Goal: Task Accomplishment & Management: Manage account settings

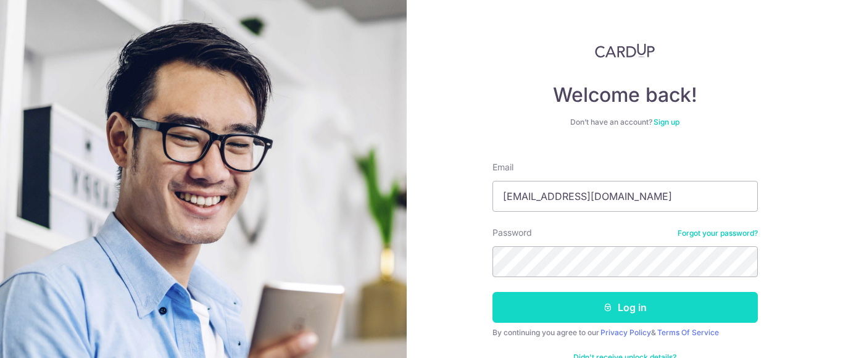
click at [537, 299] on button "Log in" at bounding box center [624, 307] width 265 height 31
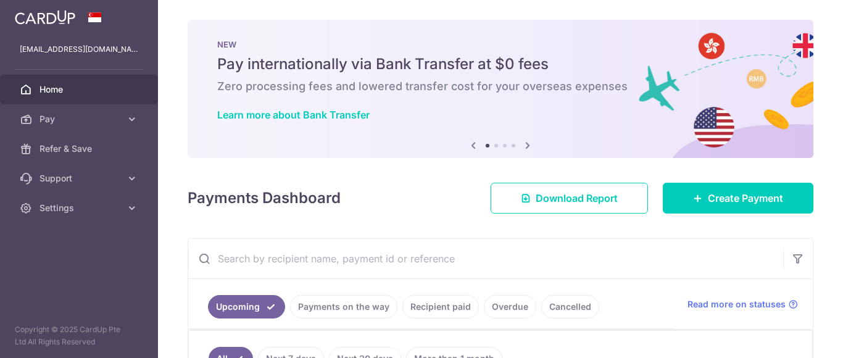
click at [842, 120] on div "× Pause Schedule Pause all future payments in this series Pause just this one p…" at bounding box center [500, 179] width 685 height 358
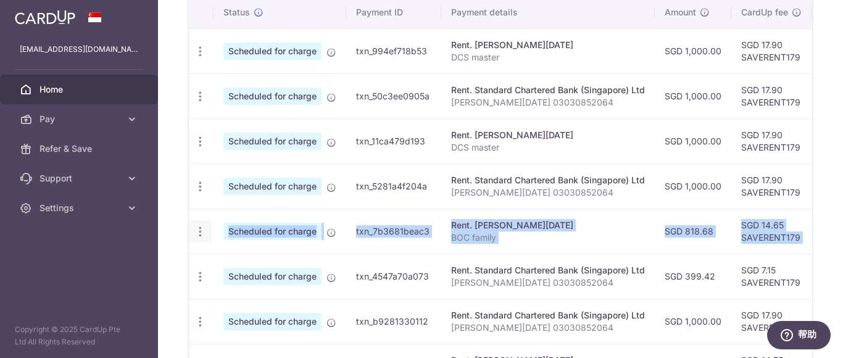
drag, startPoint x: 760, startPoint y: 230, endPoint x: 199, endPoint y: 232, distance: 560.3
click at [201, 232] on tr "Update payment Cancel payment Scheduled for charge txn_7b3681beac3 Rent. JIN XI…" at bounding box center [661, 231] width 945 height 45
click at [198, 231] on icon "button" at bounding box center [200, 231] width 13 height 13
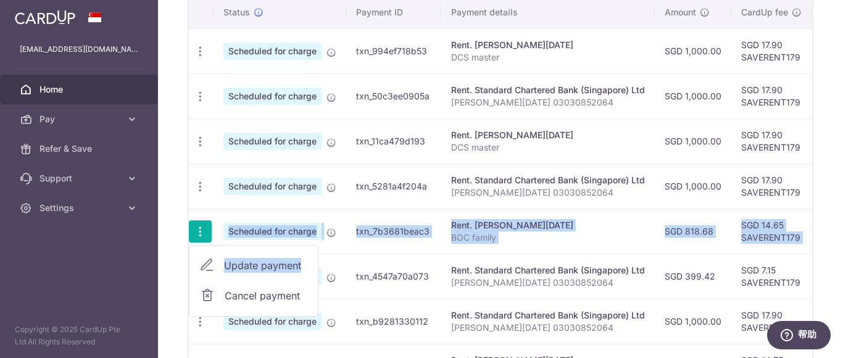
click at [245, 266] on span "Update payment" at bounding box center [266, 265] width 84 height 15
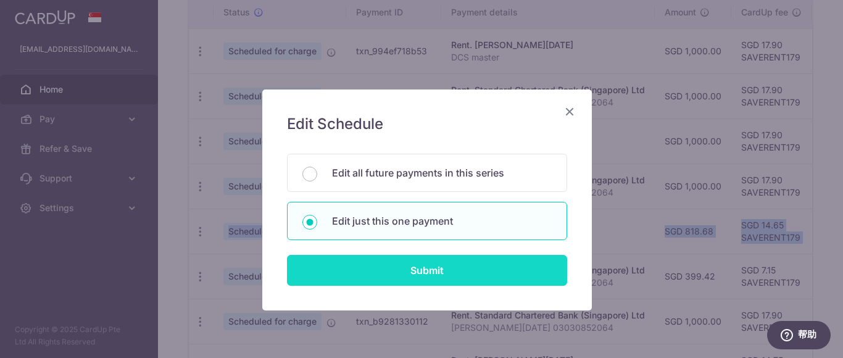
click at [410, 266] on input "Submit" at bounding box center [427, 270] width 280 height 31
radio input "true"
type input "818.68"
type input "29/09/2025"
type input "BOC family"
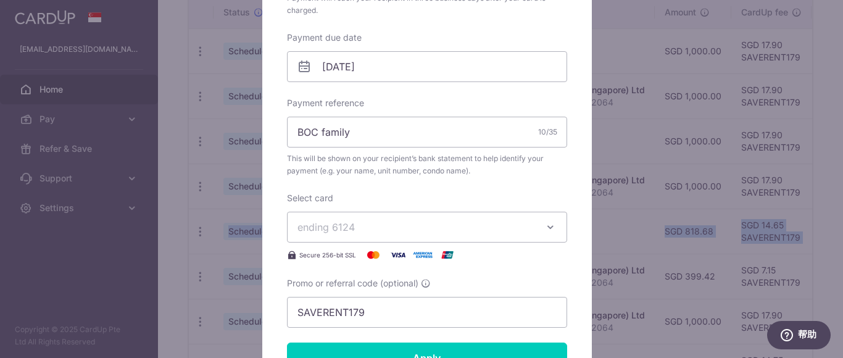
scroll to position [432, 0]
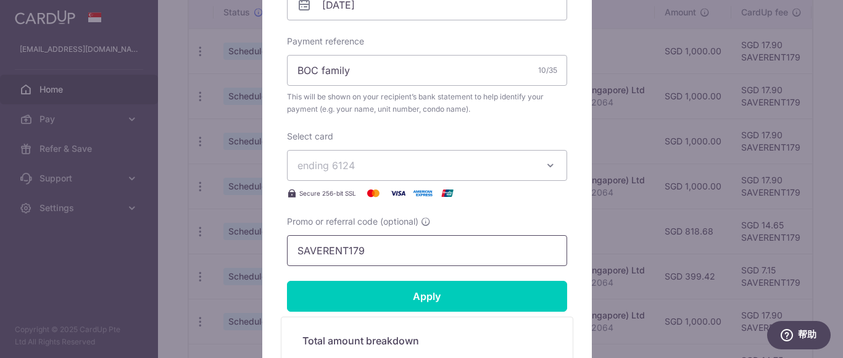
drag, startPoint x: 389, startPoint y: 254, endPoint x: 152, endPoint y: 224, distance: 238.8
click at [152, 224] on div "Edit payment By clicking apply, you will make changes to all payments to JIN XI…" at bounding box center [421, 179] width 843 height 358
paste input "3HOME25R"
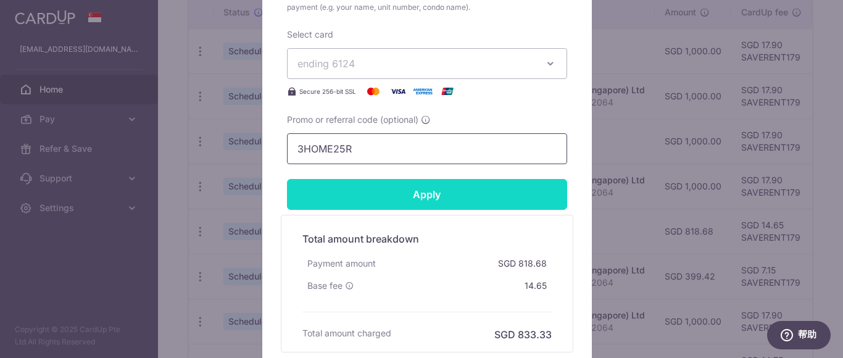
scroll to position [555, 0]
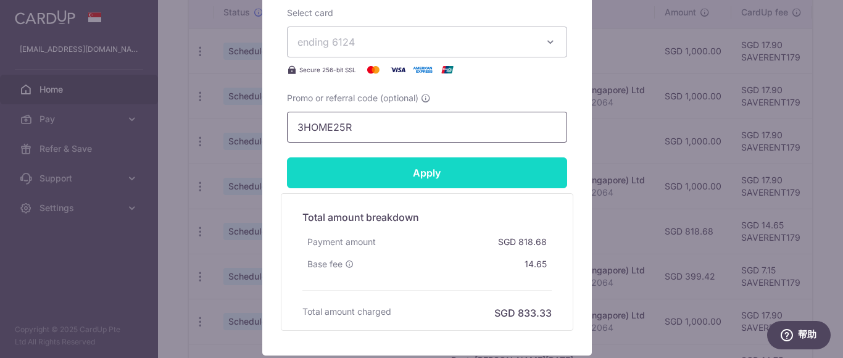
type input "3HOME25R"
click at [514, 173] on input "Apply" at bounding box center [427, 172] width 280 height 31
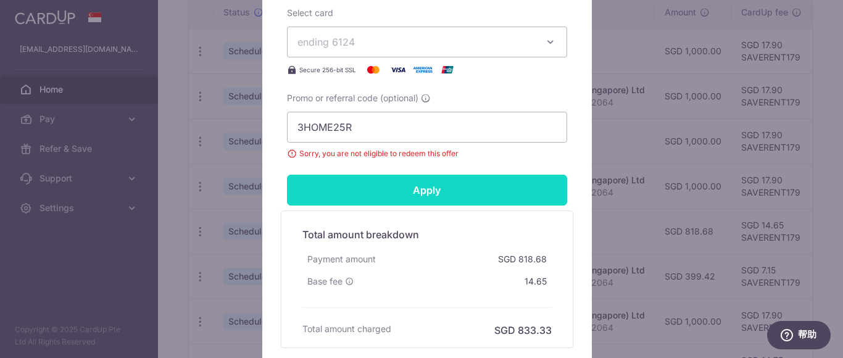
click at [431, 194] on input "Apply" at bounding box center [427, 190] width 280 height 31
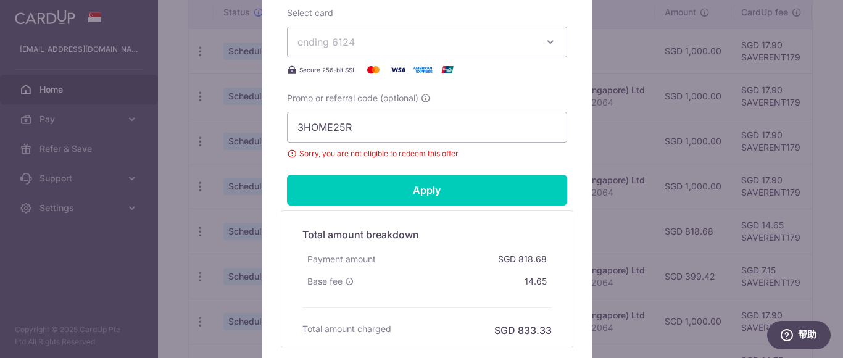
click at [409, 155] on span "Sorry, you are not eligible to redeem this offer" at bounding box center [427, 153] width 280 height 12
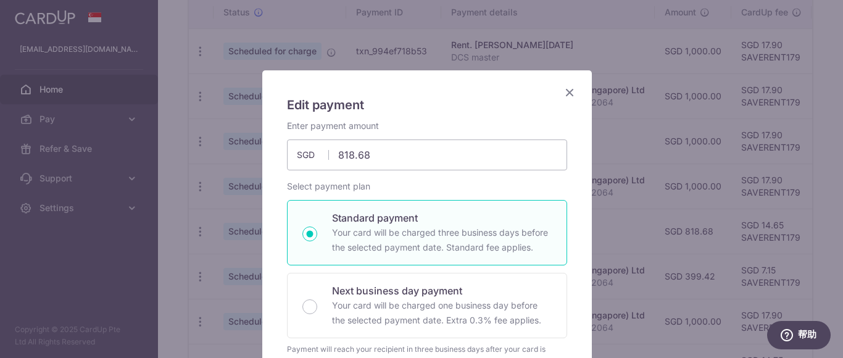
scroll to position [0, 0]
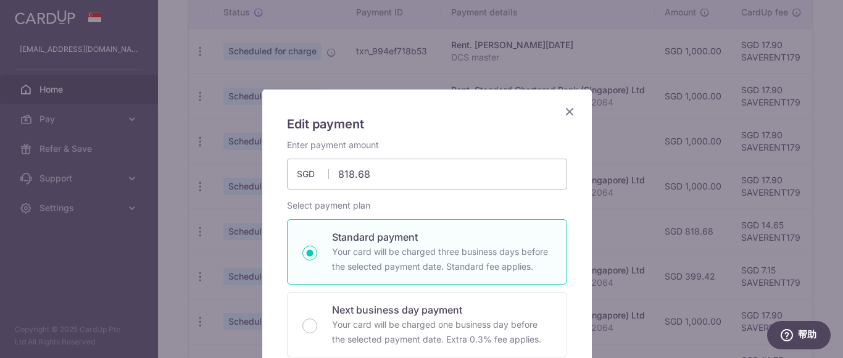
click at [563, 109] on icon "Close" at bounding box center [569, 111] width 15 height 15
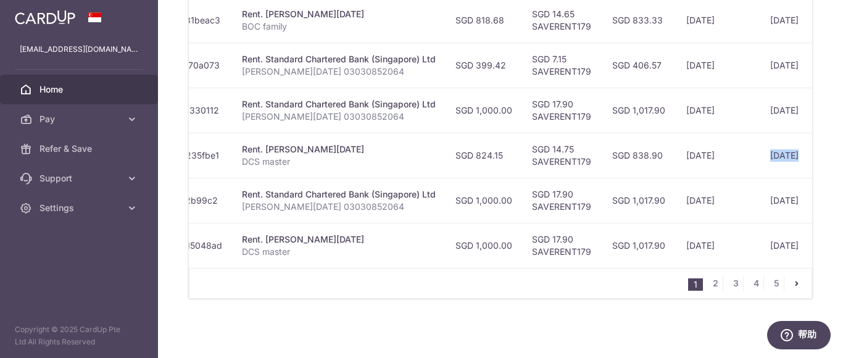
scroll to position [0, 317]
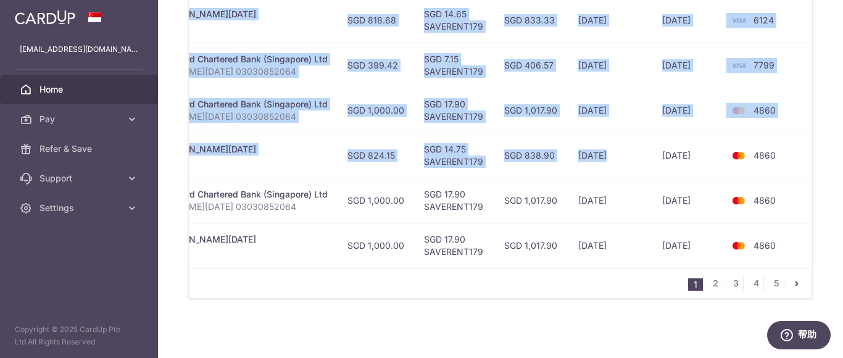
drag, startPoint x: 712, startPoint y: 140, endPoint x: 842, endPoint y: 131, distance: 130.5
click at [842, 131] on div "× Pause Schedule Pause all future payments in this series Pause just this one p…" at bounding box center [500, 179] width 685 height 358
click at [779, 150] on td "4860" at bounding box center [770, 155] width 94 height 45
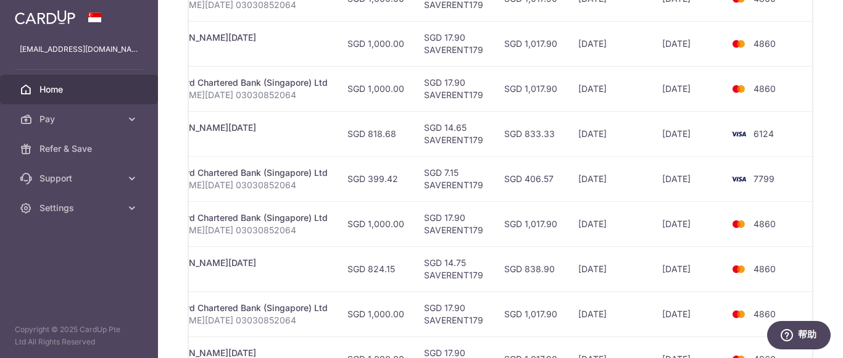
scroll to position [476, 0]
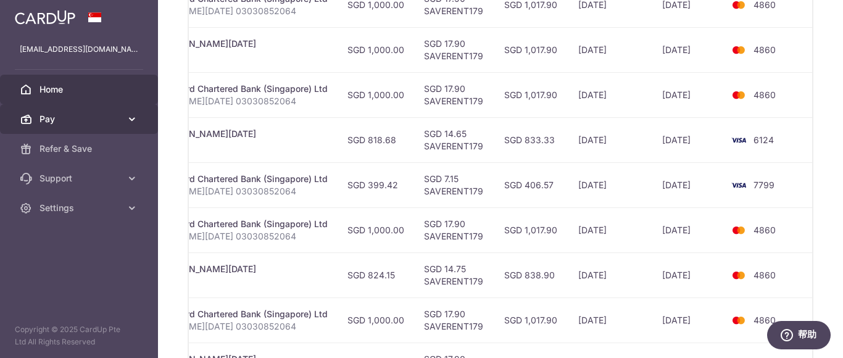
click at [56, 120] on span "Pay" at bounding box center [79, 119] width 81 height 12
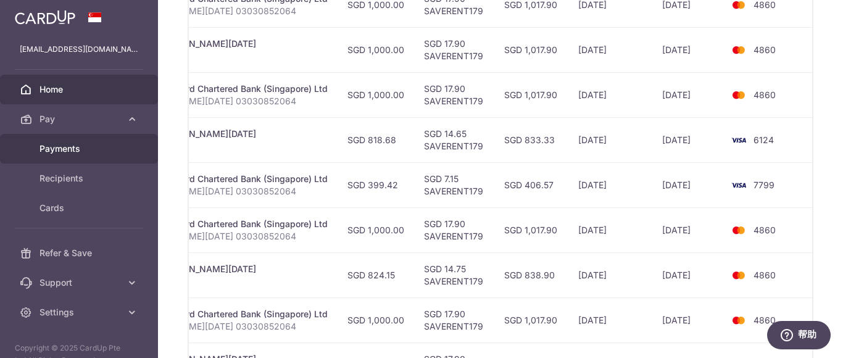
click at [62, 145] on span "Payments" at bounding box center [79, 149] width 81 height 12
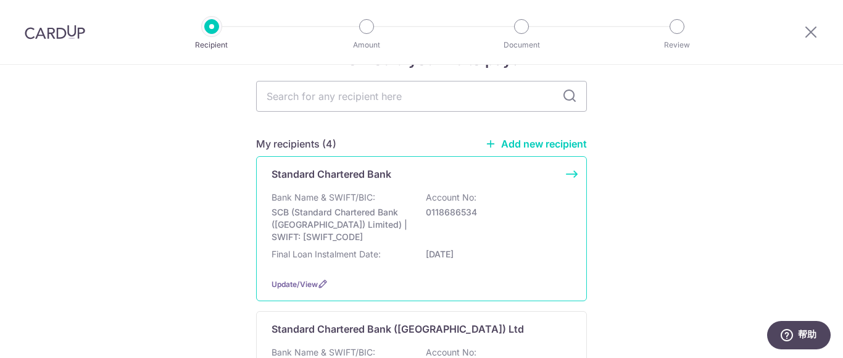
scroll to position [62, 0]
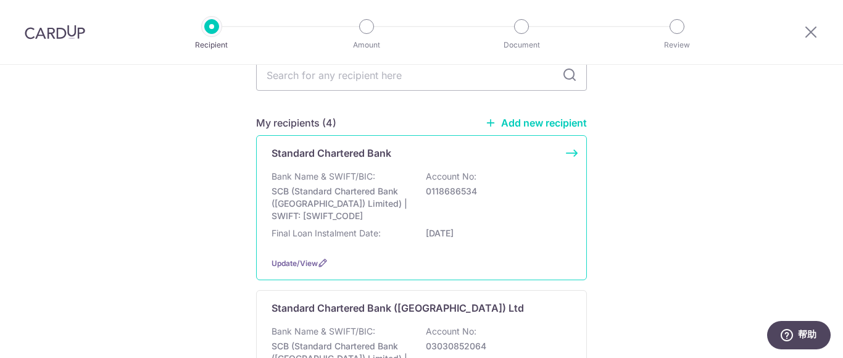
click at [566, 152] on div "Standard Chartered Bank Bank Name & SWIFT/BIC: SCB (Standard Chartered Bank (Si…" at bounding box center [421, 207] width 331 height 145
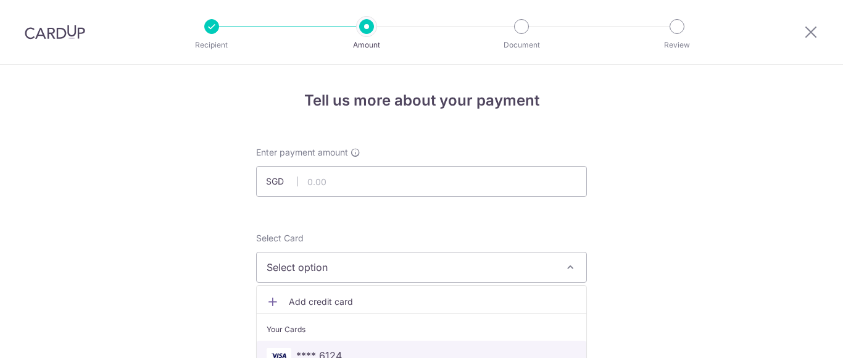
click at [347, 348] on span "**** 6124" at bounding box center [422, 355] width 310 height 15
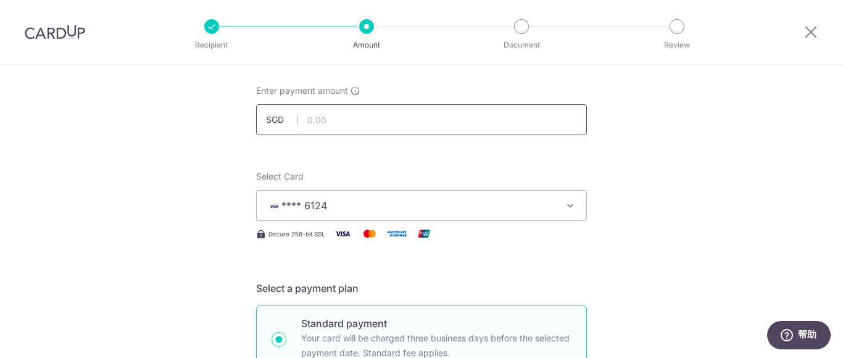
click at [322, 112] on input "text" at bounding box center [421, 119] width 331 height 31
type input "1,000.00"
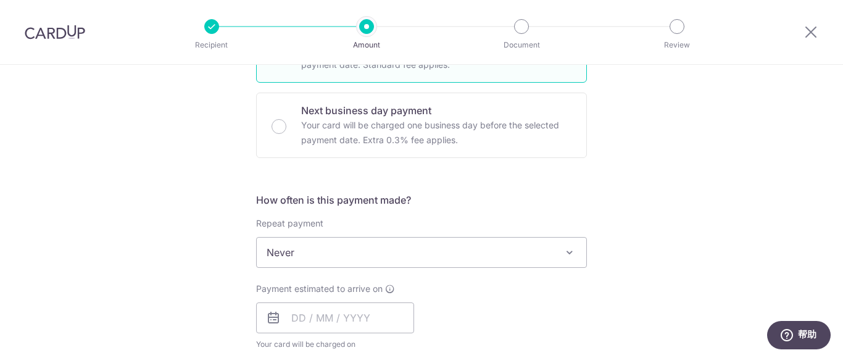
scroll to position [432, 0]
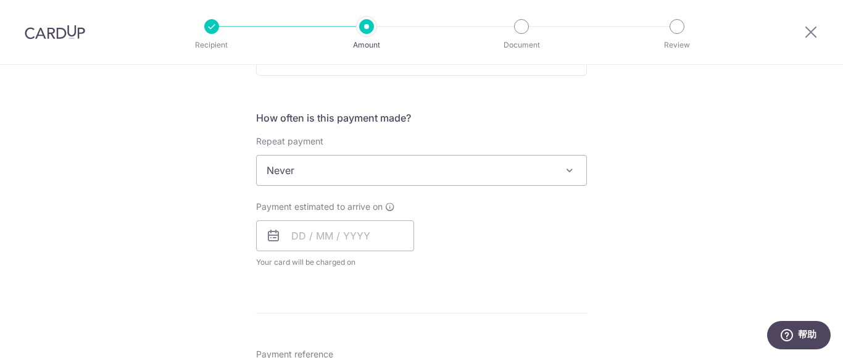
click at [325, 155] on span "Never" at bounding box center [421, 170] width 329 height 30
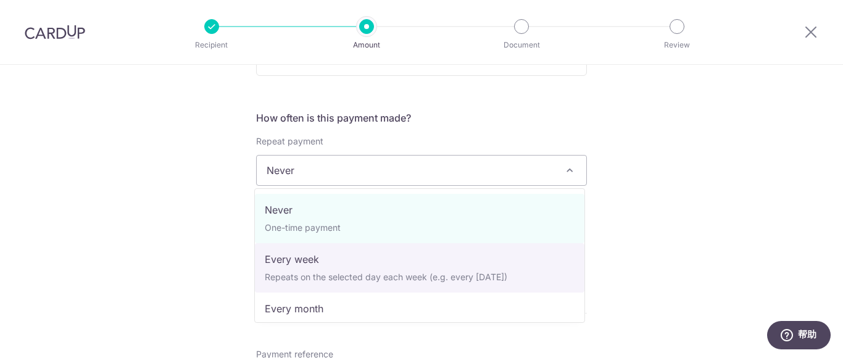
select select "2"
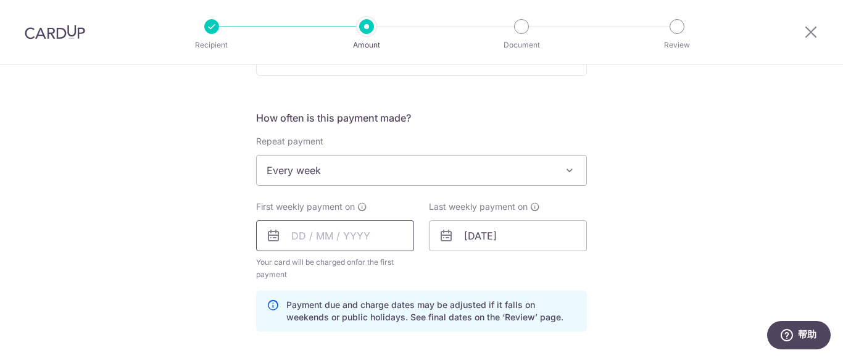
click at [306, 236] on input "text" at bounding box center [335, 235] width 158 height 31
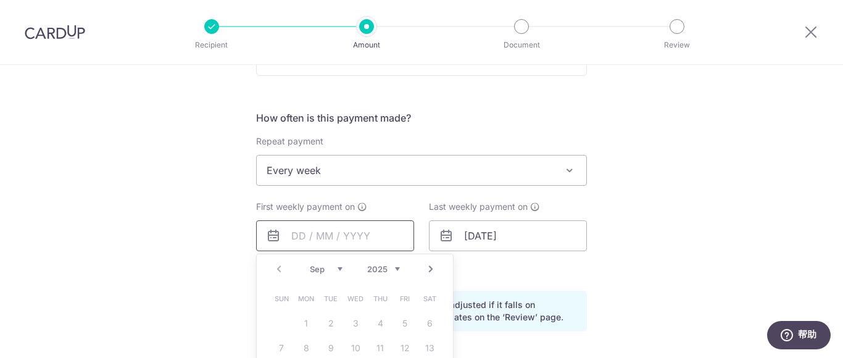
scroll to position [555, 0]
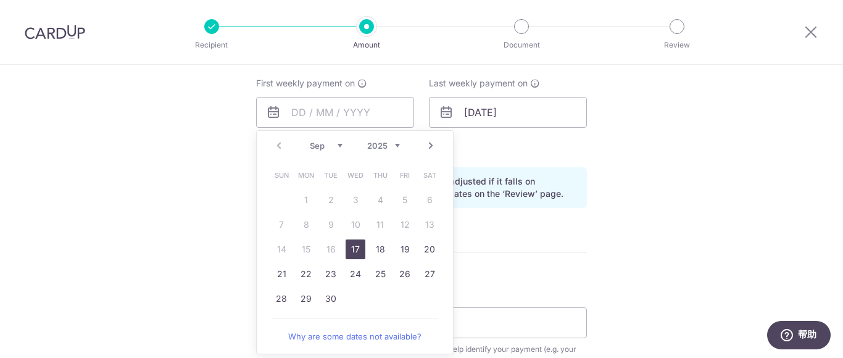
click at [352, 250] on link "17" at bounding box center [356, 249] width 20 height 20
type input "[DATE]"
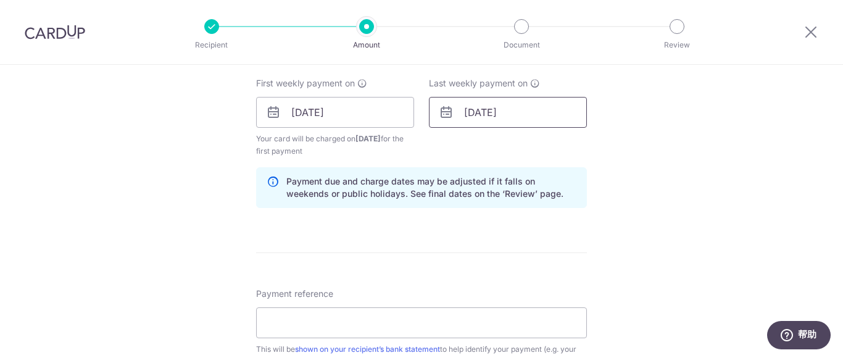
click at [523, 117] on input "01/11/2050" at bounding box center [508, 112] width 158 height 31
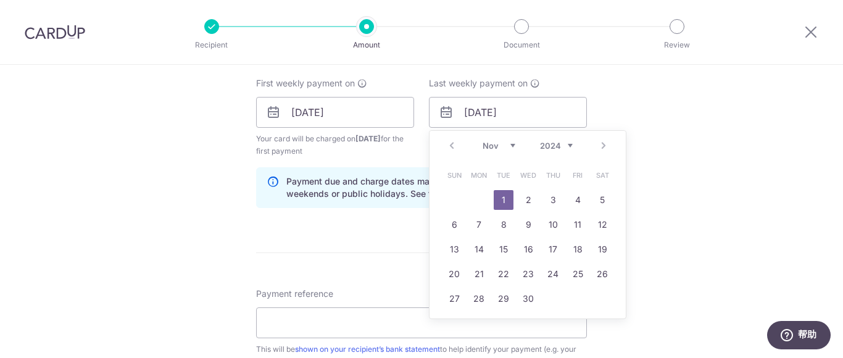
click at [551, 147] on select "2024 2025 2026 2027 2028 2029 2030 2031 2032 2033 2034 2035" at bounding box center [556, 146] width 33 height 10
click at [497, 148] on select "Jan Feb Mar Apr May Jun Jul Aug Sep Oct Nov Dec" at bounding box center [499, 146] width 33 height 10
click at [527, 295] on link "31" at bounding box center [528, 299] width 20 height 20
type input "31/12/2025"
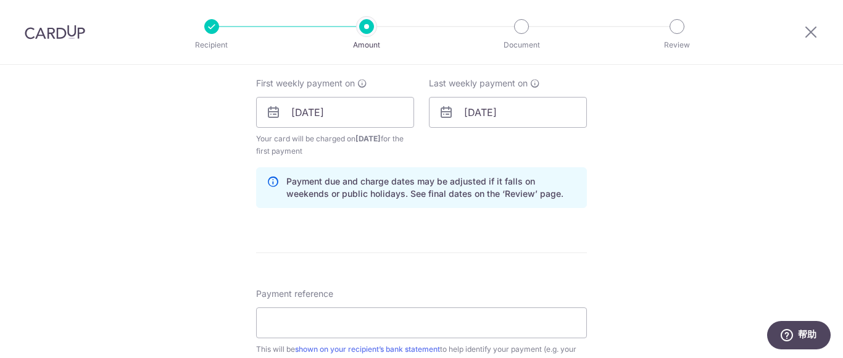
scroll to position [617, 0]
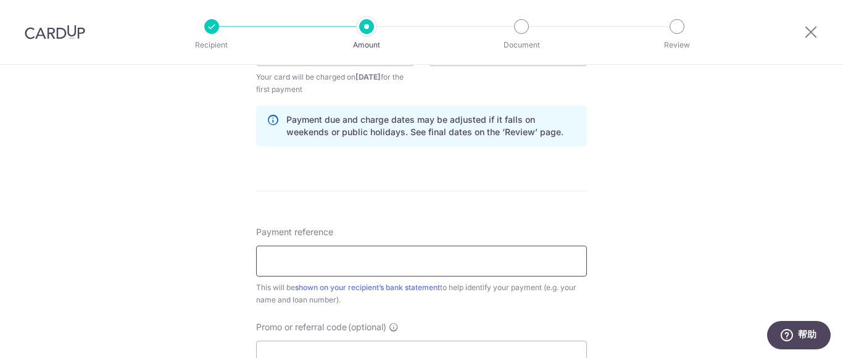
click at [363, 251] on input "Payment reference" at bounding box center [421, 261] width 331 height 31
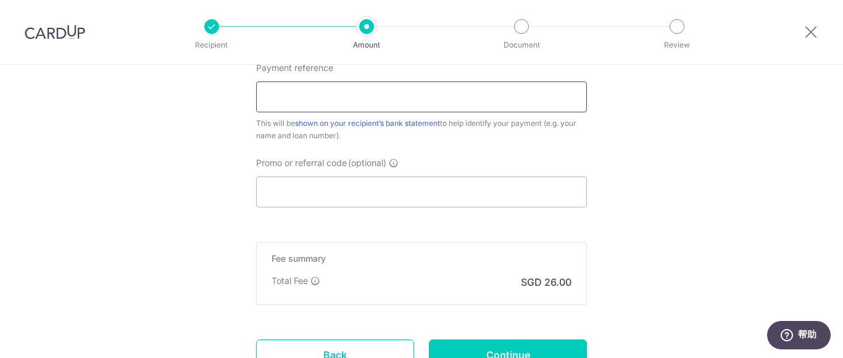
scroll to position [802, 0]
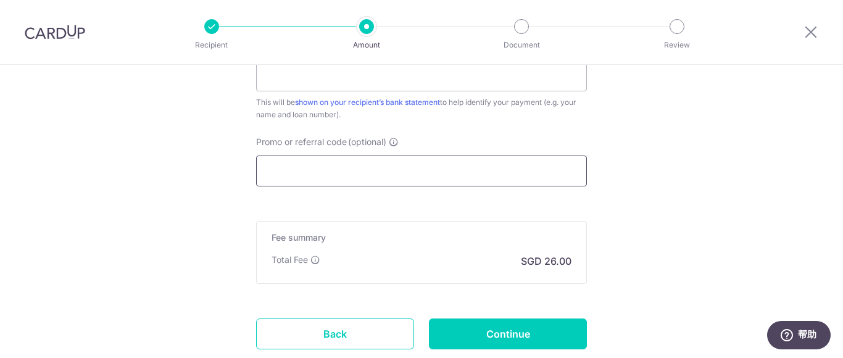
click at [535, 173] on input "Promo or referral code (optional)" at bounding box center [421, 170] width 331 height 31
paste input "3HOME25R"
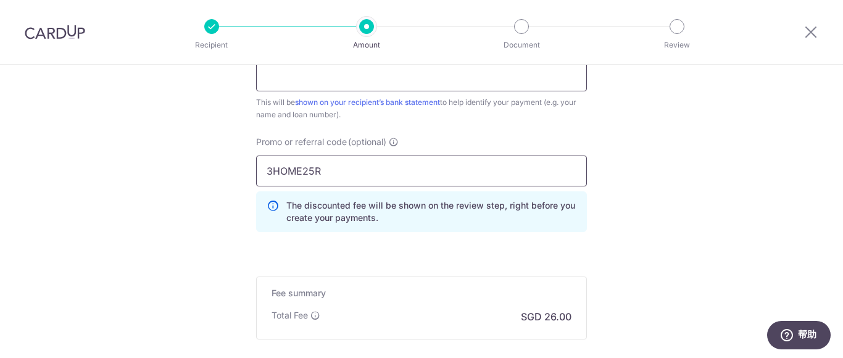
type input "3HOME25R"
click at [373, 73] on input "Payment reference" at bounding box center [421, 75] width 331 height 31
type input "[PERSON_NAME][DATE] 03030852064"
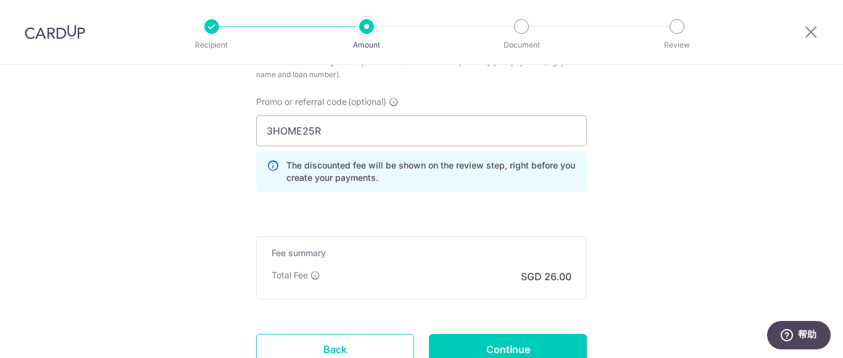
scroll to position [864, 0]
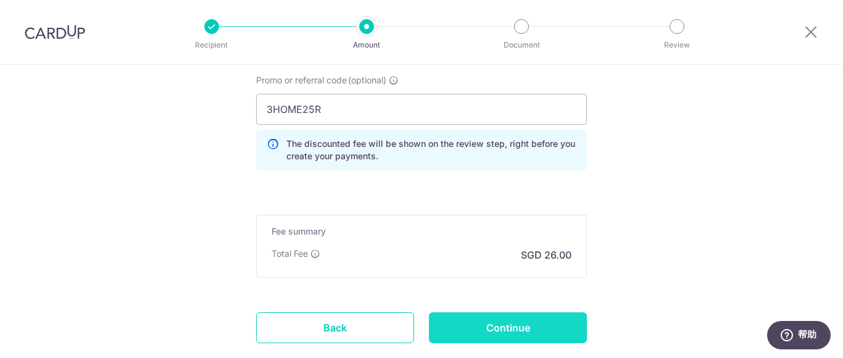
click at [524, 328] on input "Continue" at bounding box center [508, 327] width 158 height 31
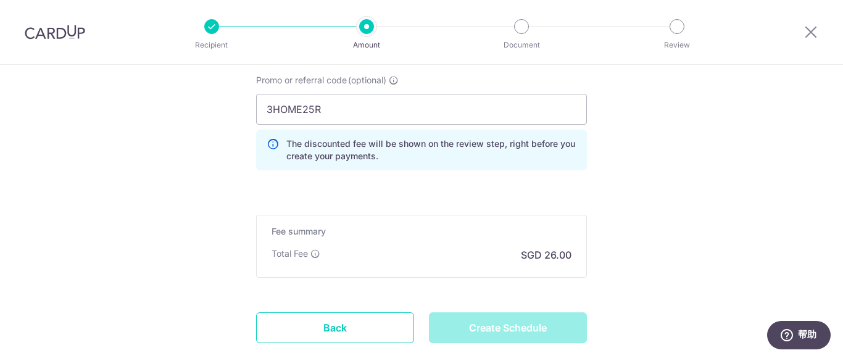
type input "Create Schedule"
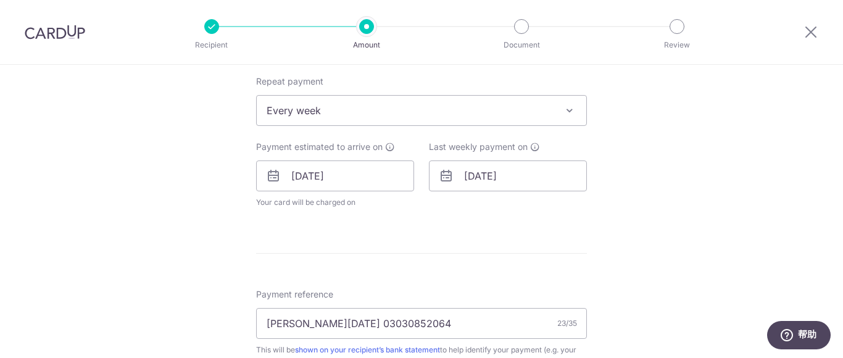
scroll to position [494, 0]
click at [505, 175] on input "[DATE]" at bounding box center [508, 174] width 158 height 31
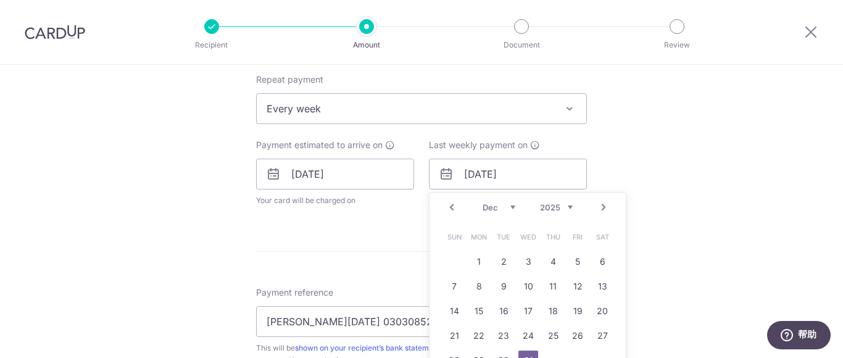
click at [510, 207] on select "Sep Oct Nov Dec" at bounding box center [499, 207] width 33 height 10
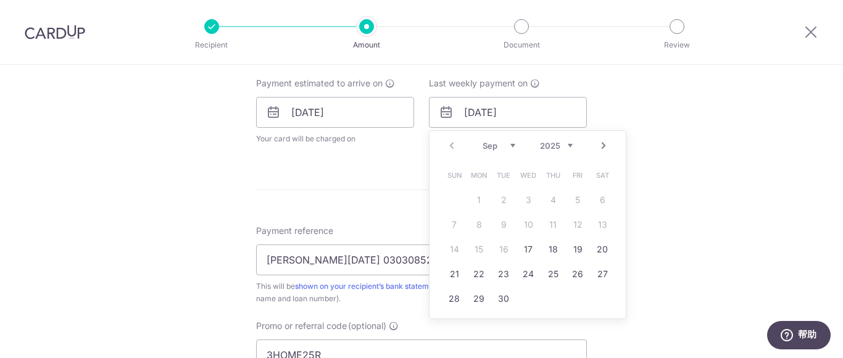
click at [502, 141] on select "Sep Oct Nov Dec" at bounding box center [499, 146] width 33 height 10
click at [524, 202] on link "1" at bounding box center [528, 200] width 20 height 20
type input "01/10/2025"
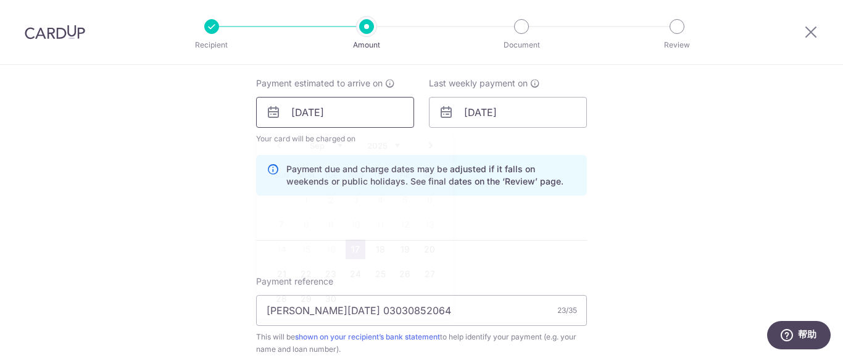
click at [367, 116] on input "[DATE]" at bounding box center [335, 112] width 158 height 31
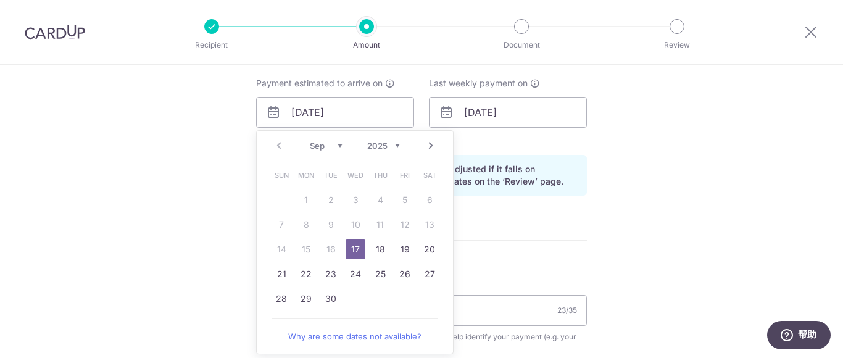
click at [334, 149] on select "Sep Oct Nov Dec" at bounding box center [326, 146] width 33 height 10
click at [766, 254] on div "Tell us more about your payment Enter payment amount SGD 1,000.00 1000.00 Selec…" at bounding box center [421, 129] width 843 height 1240
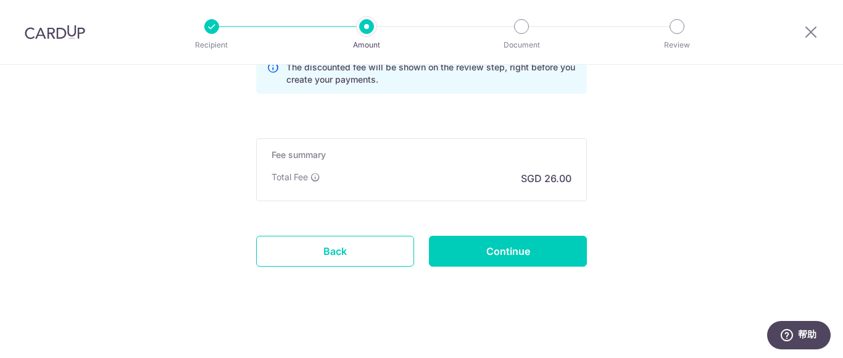
scroll to position [946, 0]
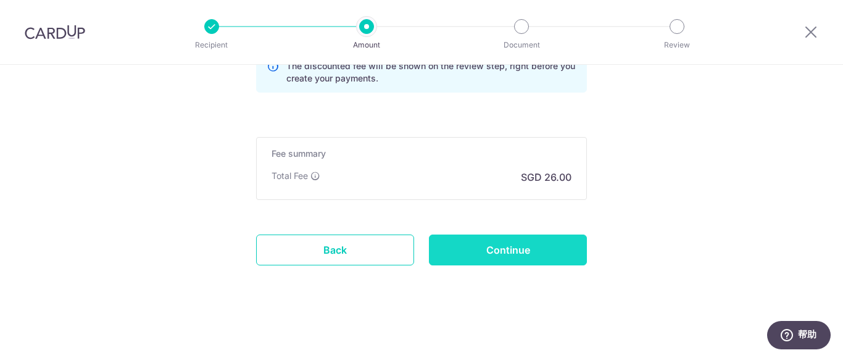
click at [541, 252] on input "Continue" at bounding box center [508, 249] width 158 height 31
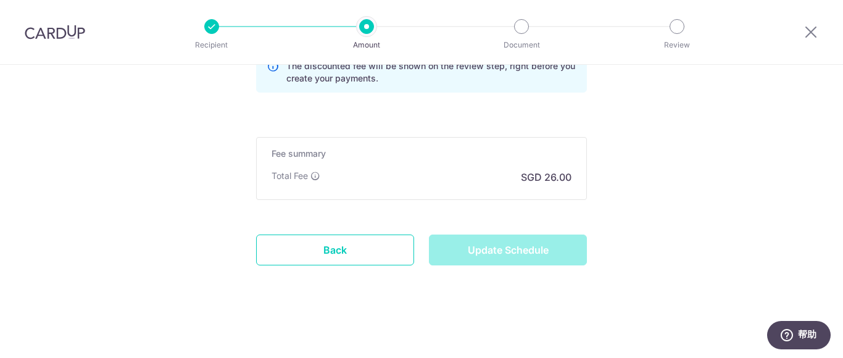
type input "Update Schedule"
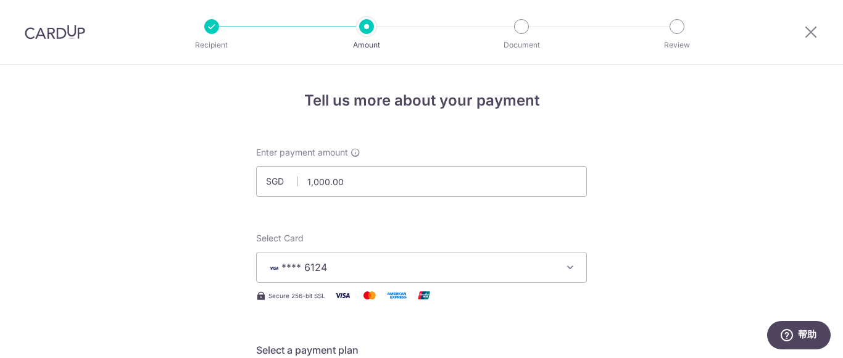
click at [56, 30] on img at bounding box center [55, 32] width 60 height 15
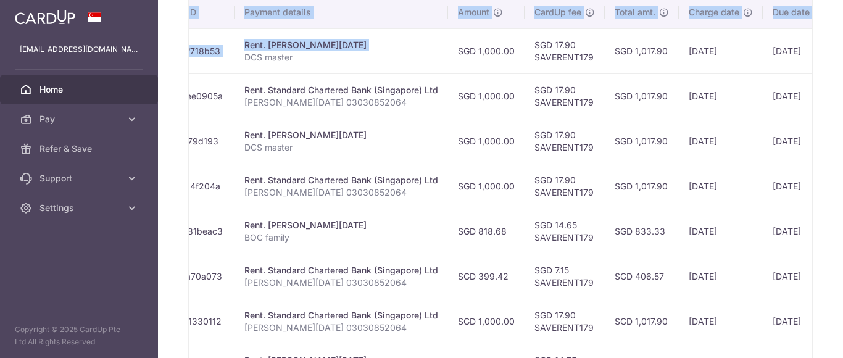
scroll to position [0, 317]
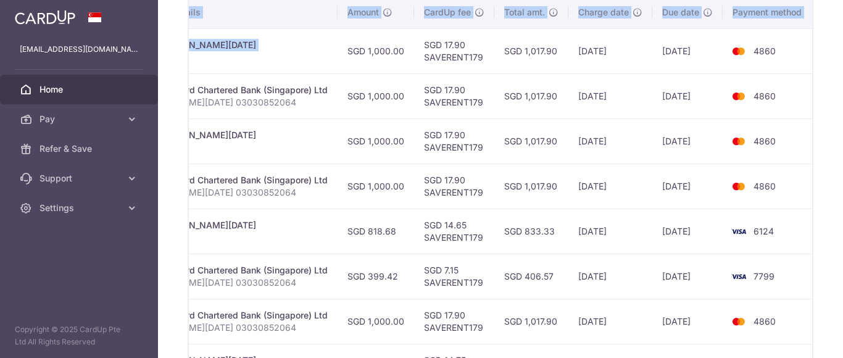
drag, startPoint x: 625, startPoint y: 58, endPoint x: 793, endPoint y: 89, distance: 171.2
click at [835, 64] on div "× Pause Schedule Pause all future payments in this series Pause just this one p…" at bounding box center [500, 179] width 685 height 358
click at [784, 95] on td "4860" at bounding box center [770, 95] width 94 height 45
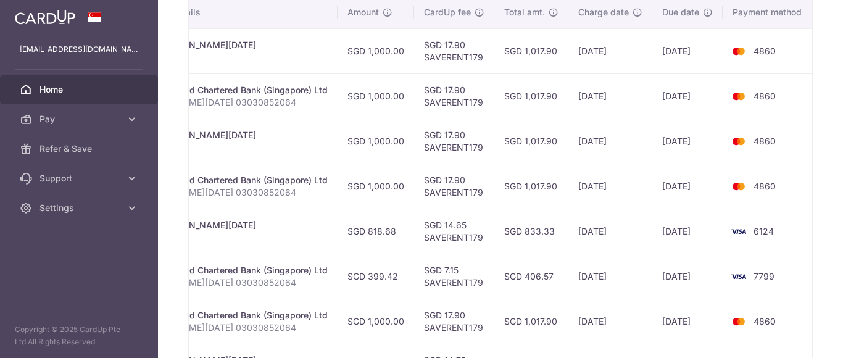
click at [830, 59] on div "× Pause Schedule Pause all future payments in this series Pause just this one p…" at bounding box center [500, 179] width 685 height 358
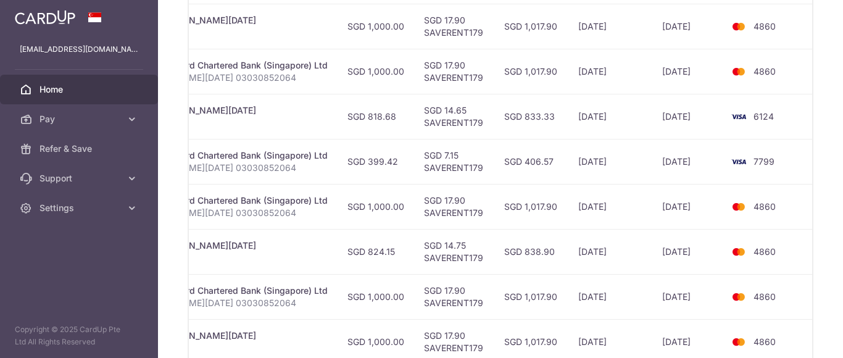
scroll to position [585, 0]
